Goal: Task Accomplishment & Management: Use online tool/utility

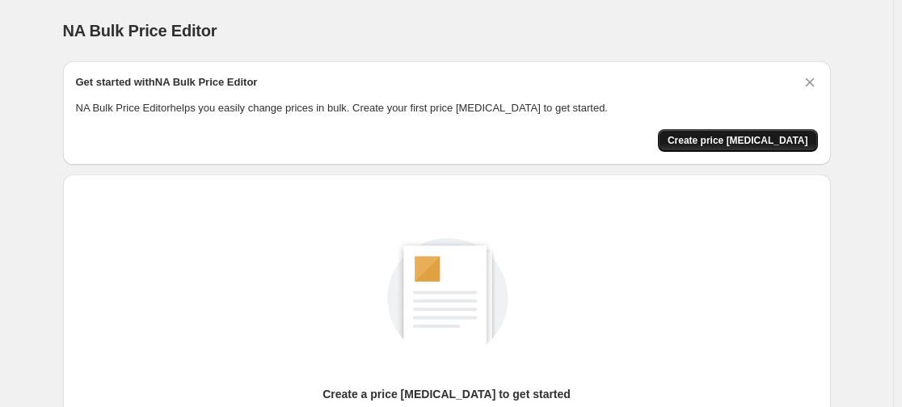
click at [741, 133] on button "Create price [MEDICAL_DATA]" at bounding box center [738, 140] width 160 height 23
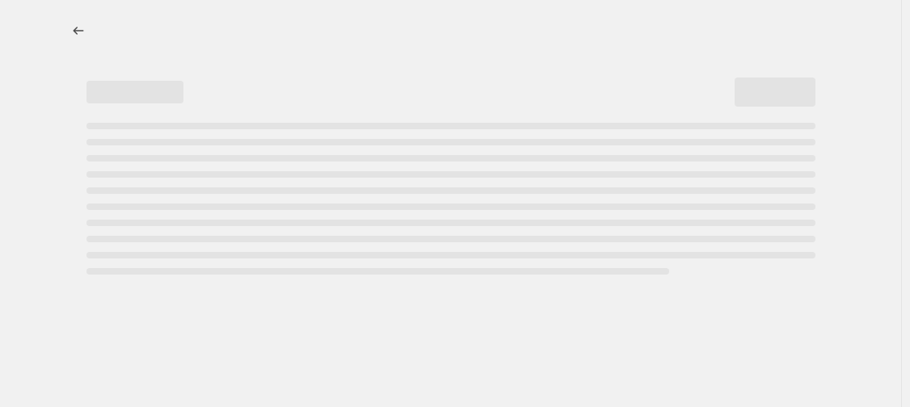
select select "percentage"
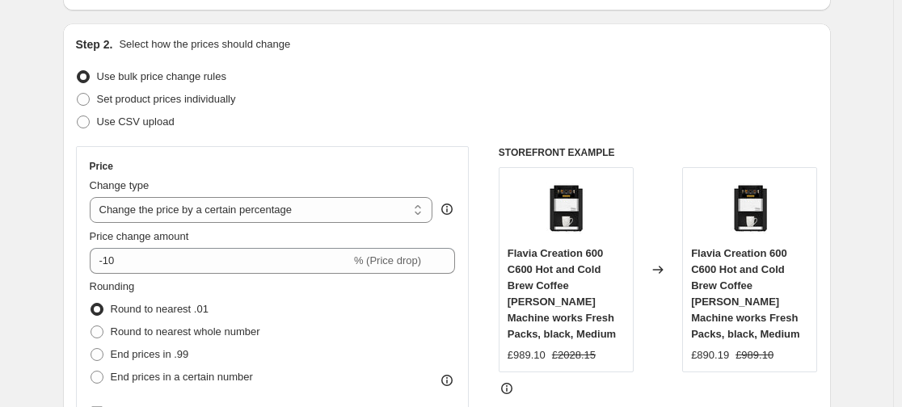
scroll to position [162, 0]
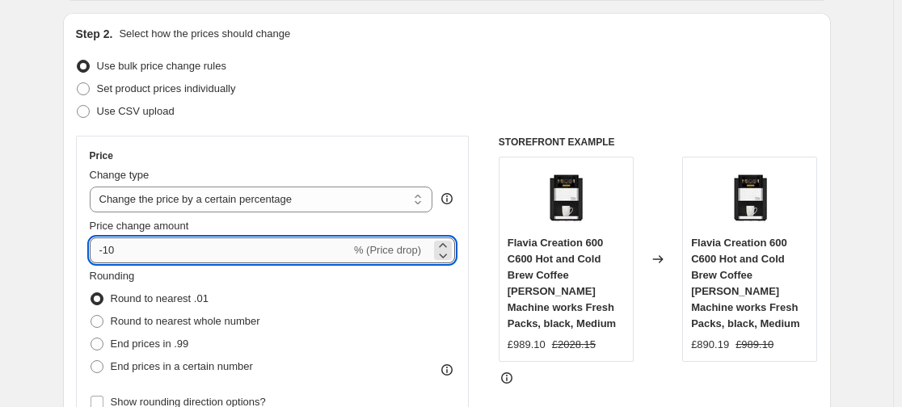
drag, startPoint x: 119, startPoint y: 254, endPoint x: 108, endPoint y: 250, distance: 11.0
click at [108, 250] on input "-10" at bounding box center [220, 251] width 261 height 26
type input "-30"
click at [732, 69] on div "Use bulk price change rules" at bounding box center [447, 66] width 742 height 23
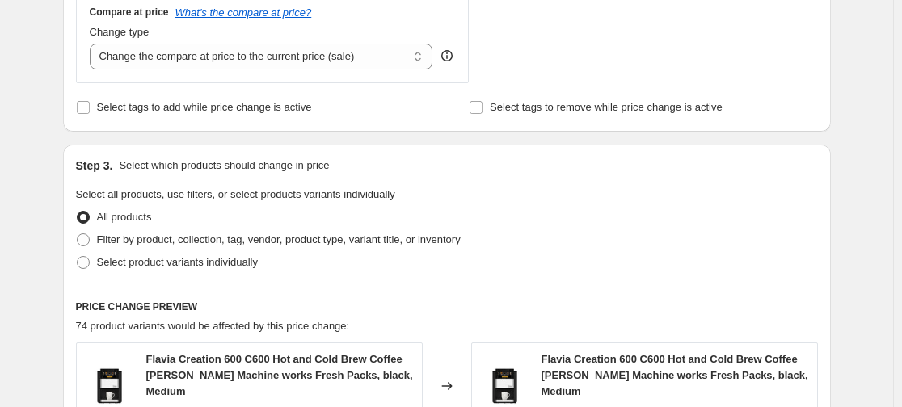
scroll to position [625, 0]
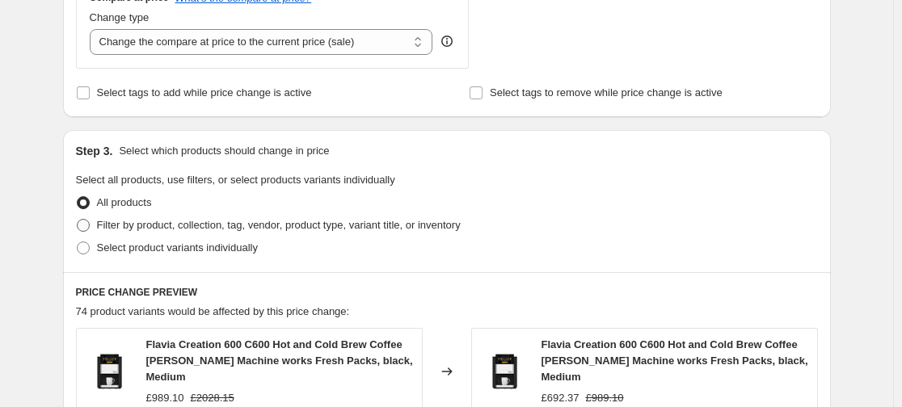
click at [423, 226] on span "Filter by product, collection, tag, vendor, product type, variant title, or inv…" at bounding box center [279, 225] width 364 height 12
click at [78, 220] on input "Filter by product, collection, tag, vendor, product type, variant title, or inv…" at bounding box center [77, 219] width 1 height 1
radio input "true"
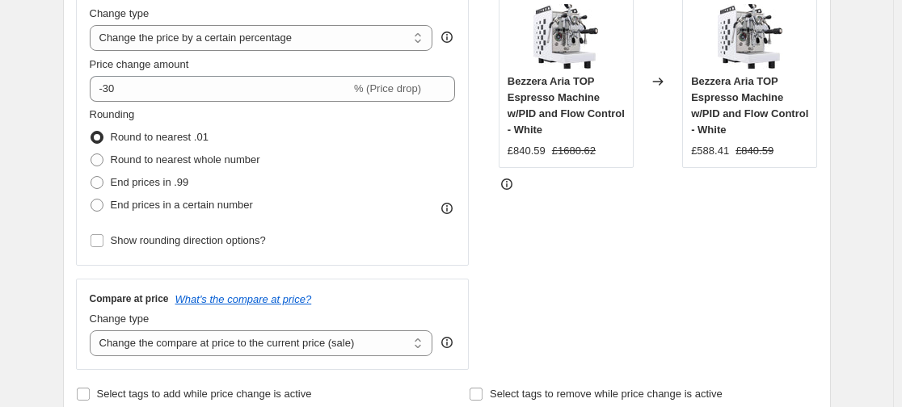
scroll to position [297, 0]
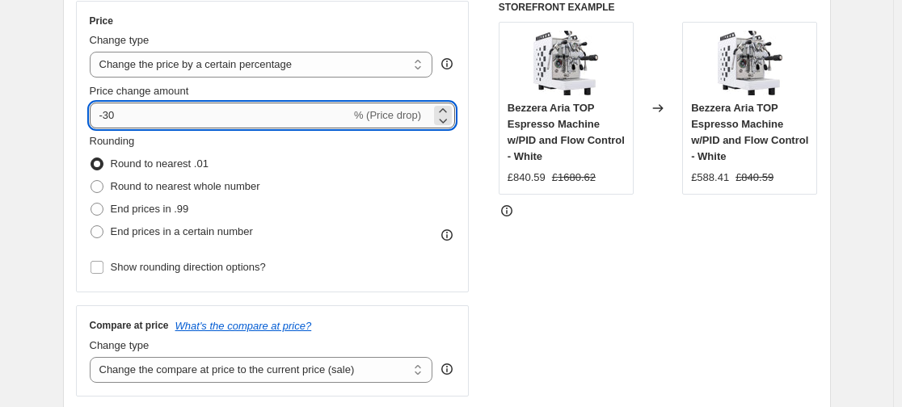
drag, startPoint x: 125, startPoint y: 118, endPoint x: 108, endPoint y: 118, distance: 17.0
click at [108, 118] on input "-30" at bounding box center [220, 116] width 261 height 26
click at [69, 125] on div "Step 2. Select how the prices should change Use bulk price change rules Set pro…" at bounding box center [447, 161] width 768 height 567
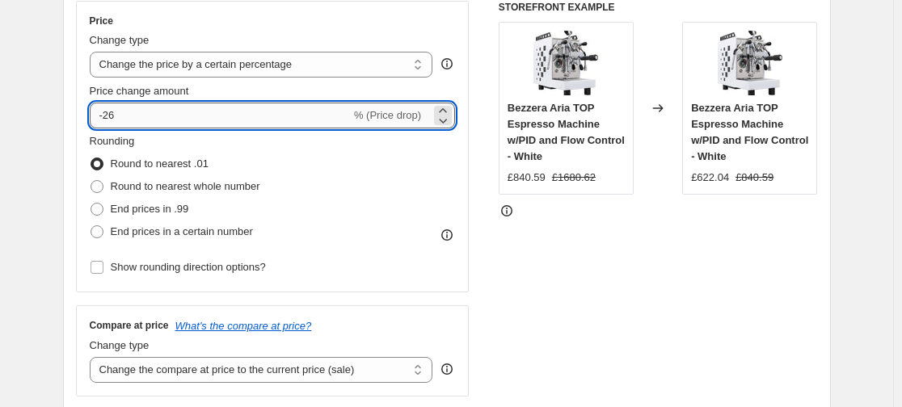
drag, startPoint x: 140, startPoint y: 122, endPoint x: 107, endPoint y: 114, distance: 33.3
click at [107, 114] on input "-26" at bounding box center [220, 116] width 261 height 26
type input "-30"
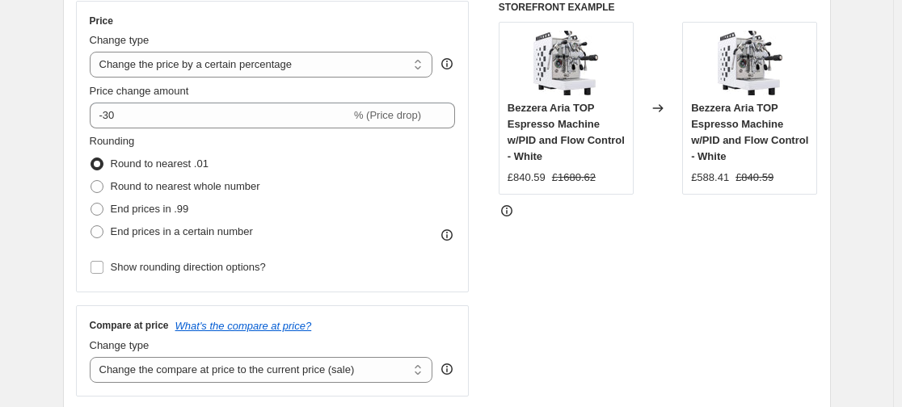
click at [78, 204] on div "Step 2. Select how the prices should change Use bulk price change rules Set pro…" at bounding box center [447, 161] width 768 height 567
click at [103, 191] on span at bounding box center [96, 186] width 13 height 13
click at [91, 181] on input "Round to nearest whole number" at bounding box center [90, 180] width 1 height 1
radio input "true"
click at [106, 173] on label "Round to nearest .01" at bounding box center [149, 164] width 119 height 23
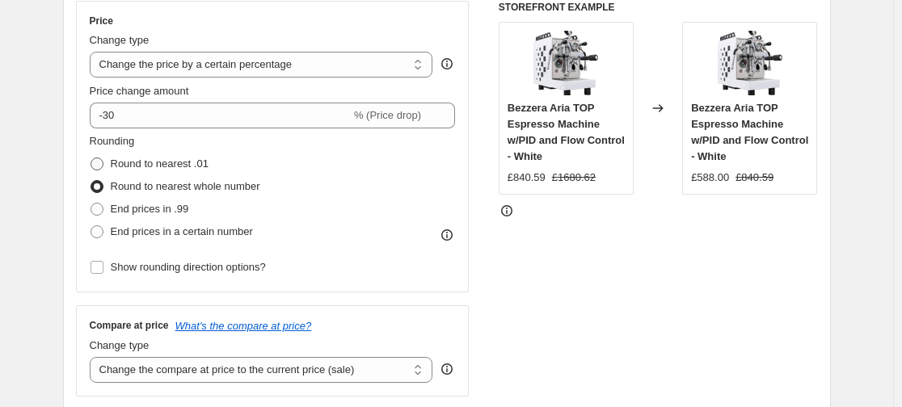
click at [91, 158] on input "Round to nearest .01" at bounding box center [90, 158] width 1 height 1
radio input "true"
click at [103, 180] on span at bounding box center [96, 186] width 13 height 13
click at [91, 180] on input "Round to nearest whole number" at bounding box center [90, 180] width 1 height 1
radio input "true"
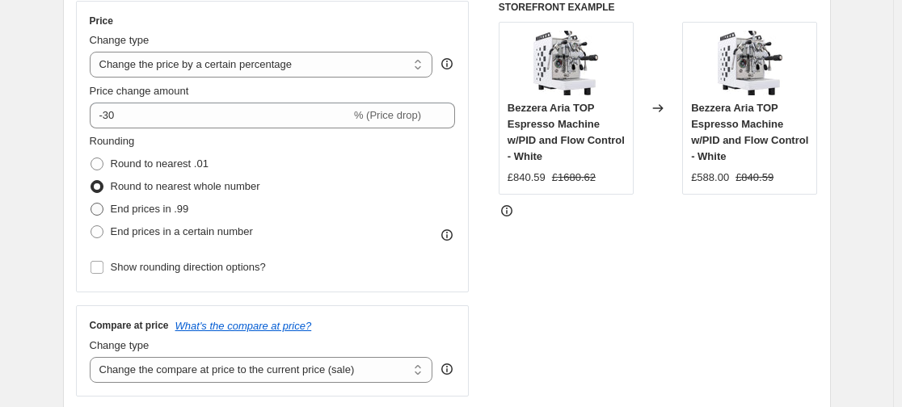
click at [102, 209] on span at bounding box center [96, 209] width 13 height 13
click at [91, 204] on input "End prices in .99" at bounding box center [90, 203] width 1 height 1
radio input "true"
click at [102, 192] on span at bounding box center [96, 186] width 13 height 13
click at [91, 181] on input "Round to nearest whole number" at bounding box center [90, 180] width 1 height 1
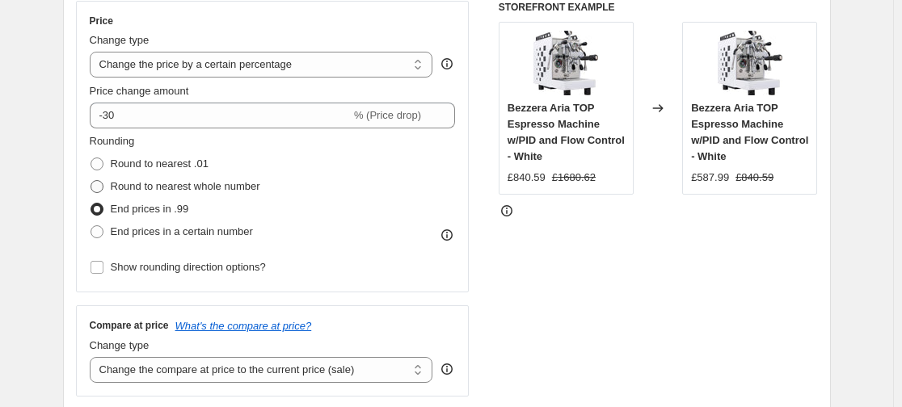
radio input "true"
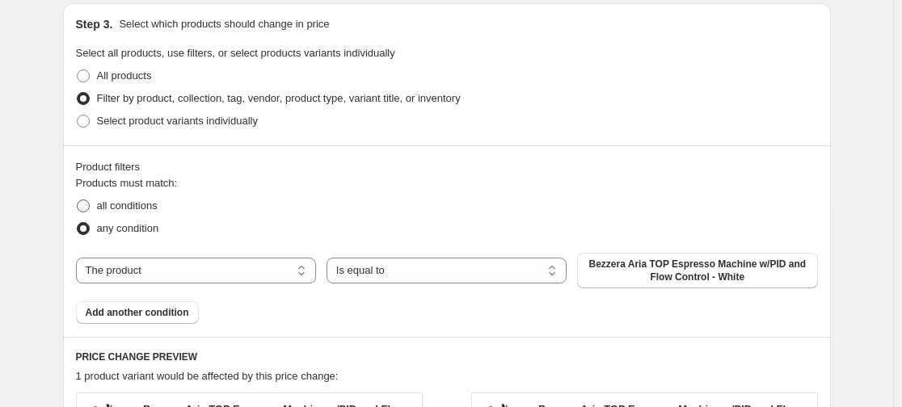
scroll to position [717, 0]
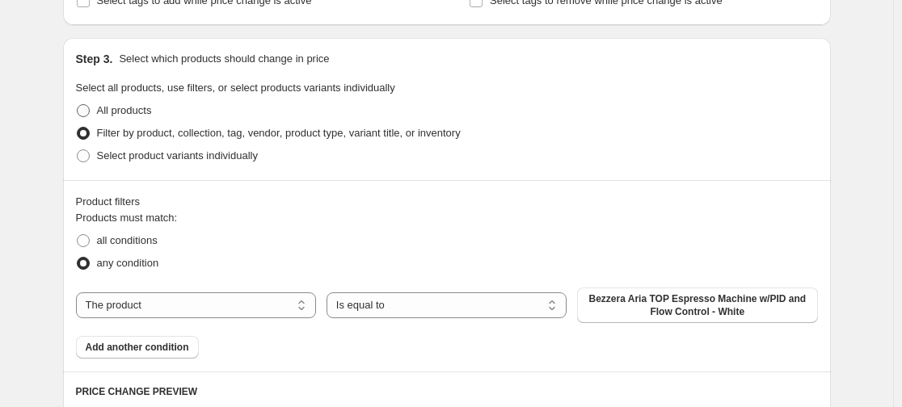
click at [135, 119] on span "All products" at bounding box center [124, 111] width 55 height 16
click at [78, 105] on input "All products" at bounding box center [77, 104] width 1 height 1
radio input "true"
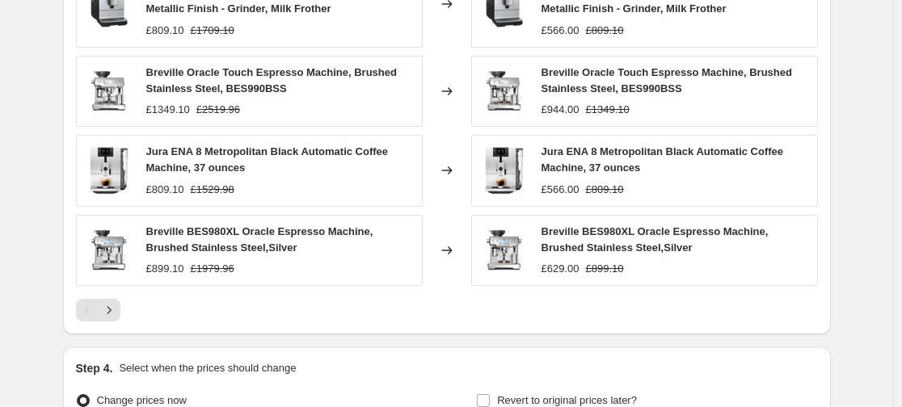
scroll to position [1251, 0]
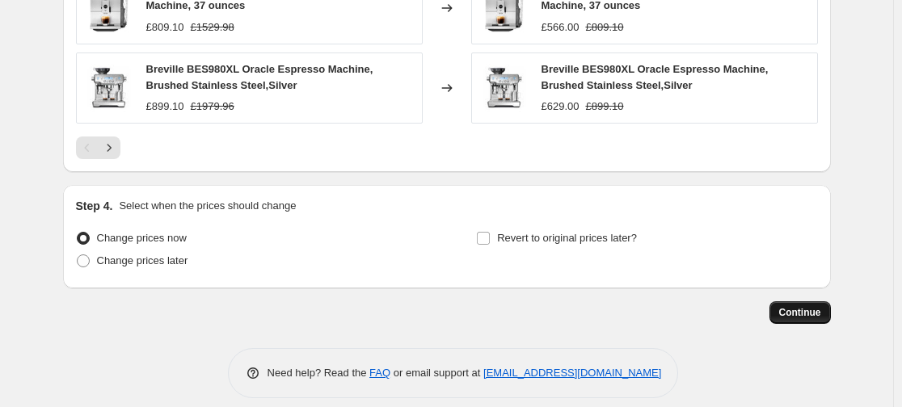
click at [782, 304] on button "Continue" at bounding box center [799, 312] width 61 height 23
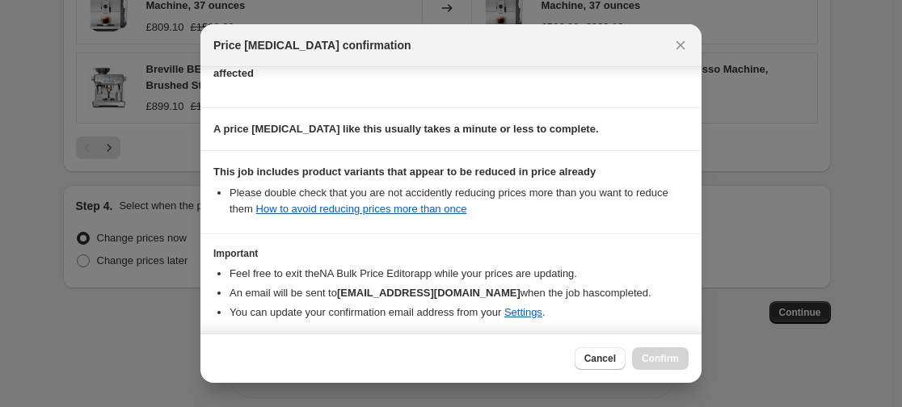
scroll to position [273, 0]
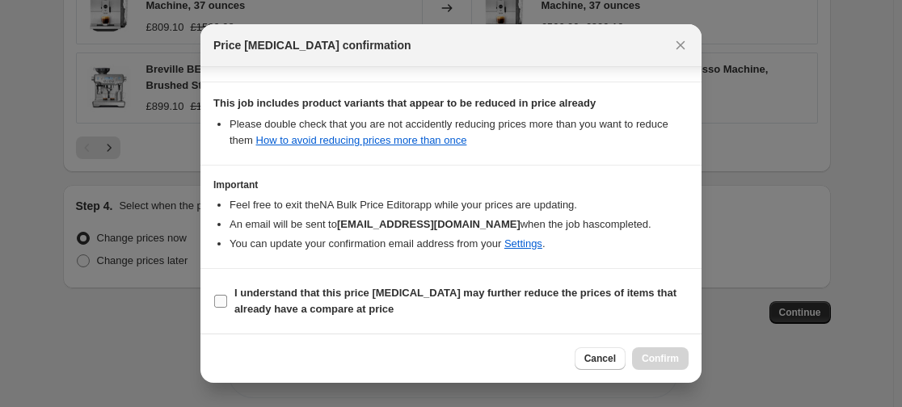
click at [599, 288] on b "I understand that this price [MEDICAL_DATA] may further reduce the prices of it…" at bounding box center [455, 301] width 442 height 28
click at [227, 295] on input "I understand that this price [MEDICAL_DATA] may further reduce the prices of it…" at bounding box center [220, 301] width 13 height 13
checkbox input "true"
click at [662, 359] on span "Confirm" at bounding box center [660, 358] width 37 height 13
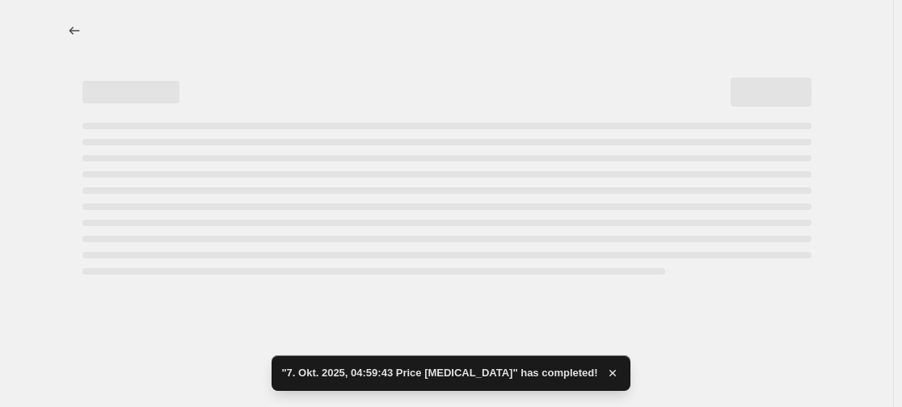
select select "percentage"
